Goal: Find specific page/section

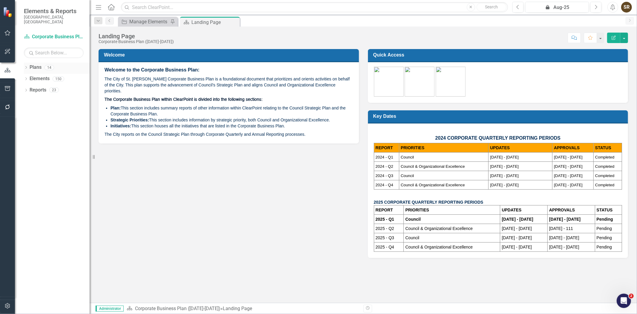
click at [27, 66] on icon "Dropdown" at bounding box center [26, 67] width 4 height 3
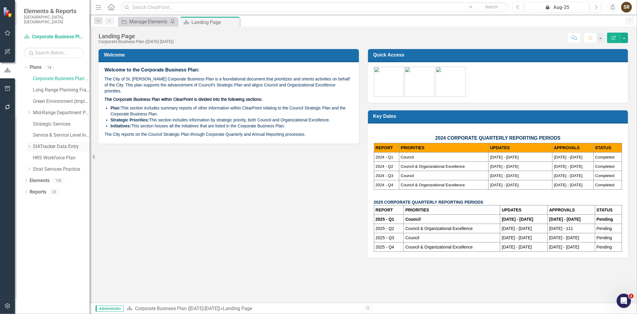
click at [38, 143] on link "StATracker Data Entry" at bounding box center [61, 146] width 57 height 7
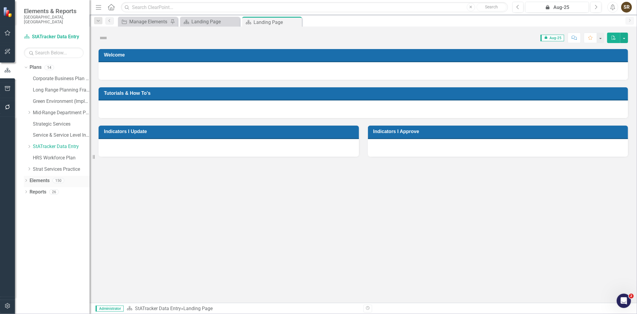
click at [25, 179] on icon "Dropdown" at bounding box center [26, 180] width 4 height 3
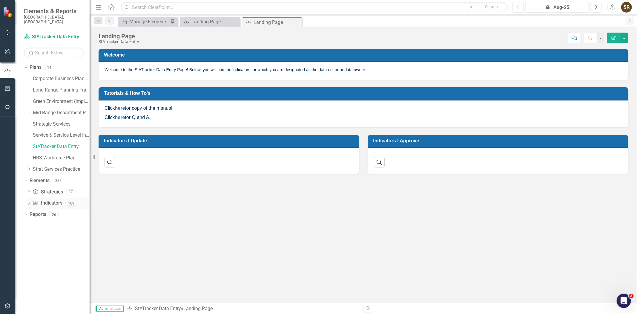
click at [47, 200] on link "Indicator Indicators" at bounding box center [48, 203] width 30 height 7
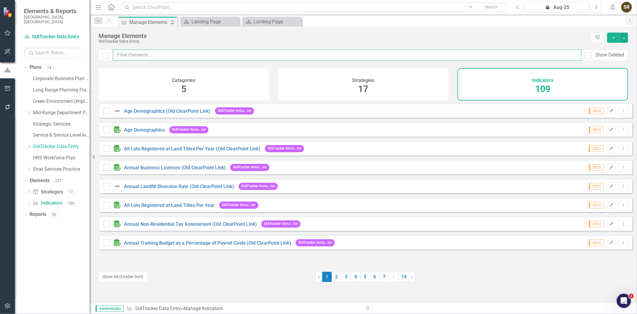
click at [143, 51] on input "text" at bounding box center [347, 55] width 469 height 11
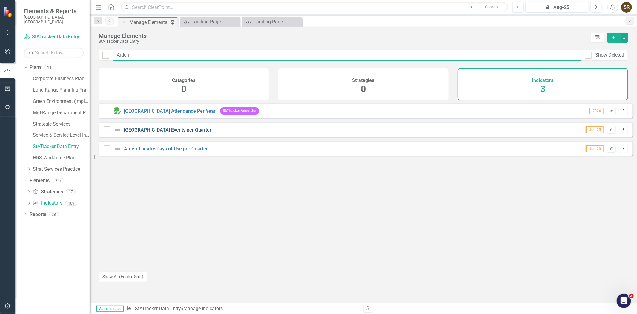
type input "Arden"
click at [152, 133] on link "[GEOGRAPHIC_DATA] Events per Quarter" at bounding box center [168, 130] width 88 height 6
